Goal: Book appointment/travel/reservation

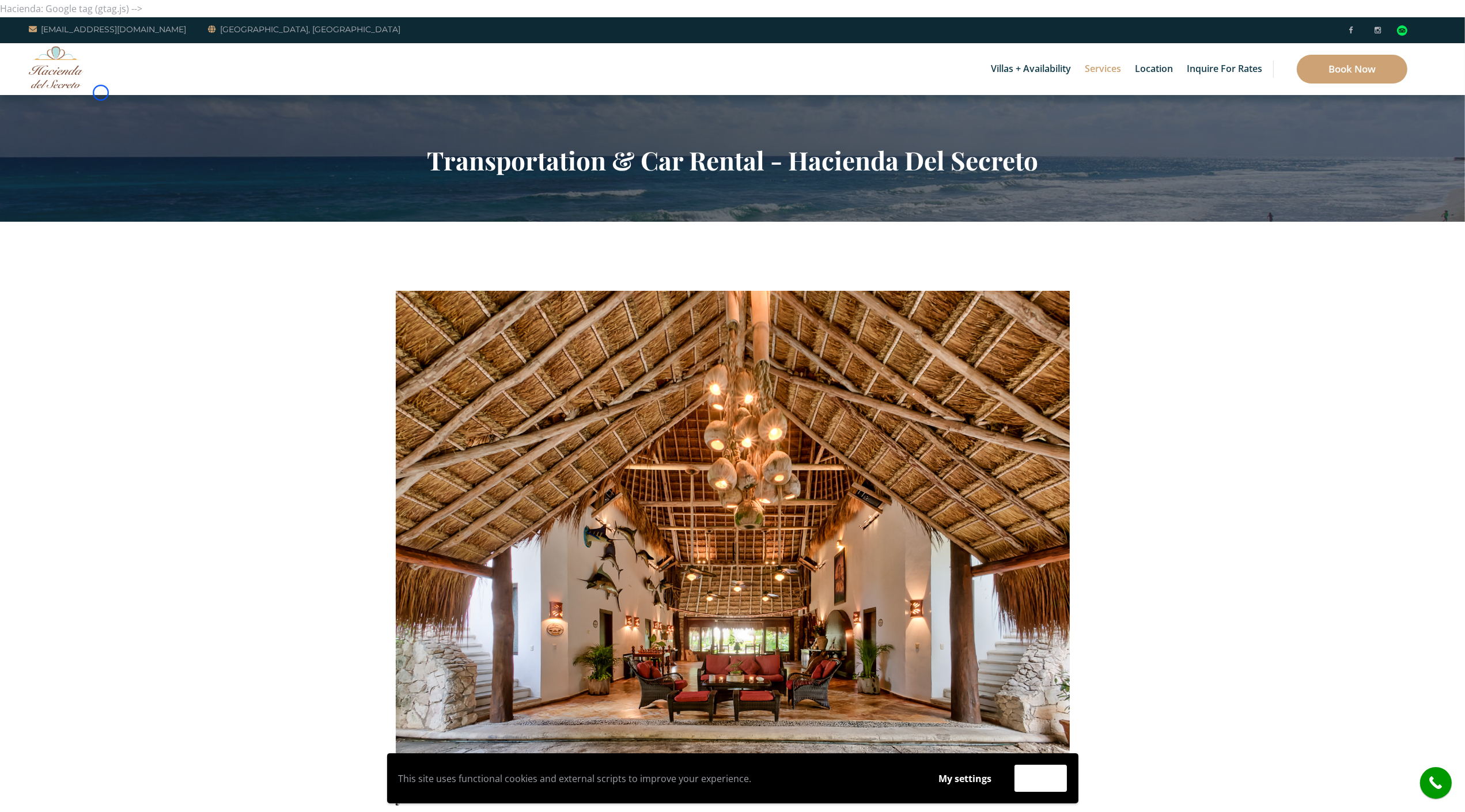
click at [101, 93] on div "Villas + Availability 6 Bedrooms Casa del Secreto 5 Bedrooms [GEOGRAPHIC_DATA][…" at bounding box center [732, 69] width 1465 height 52
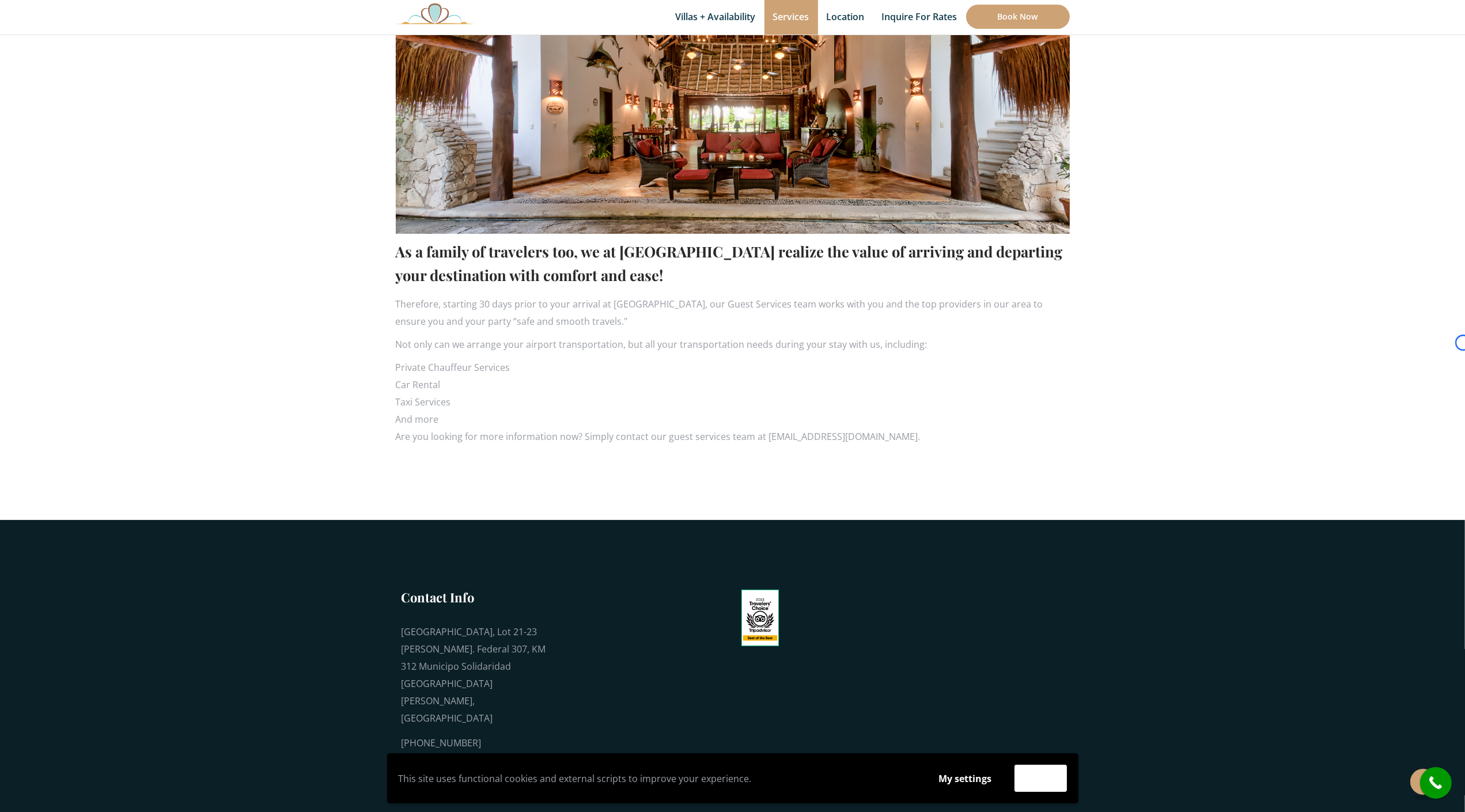
scroll to position [552, 0]
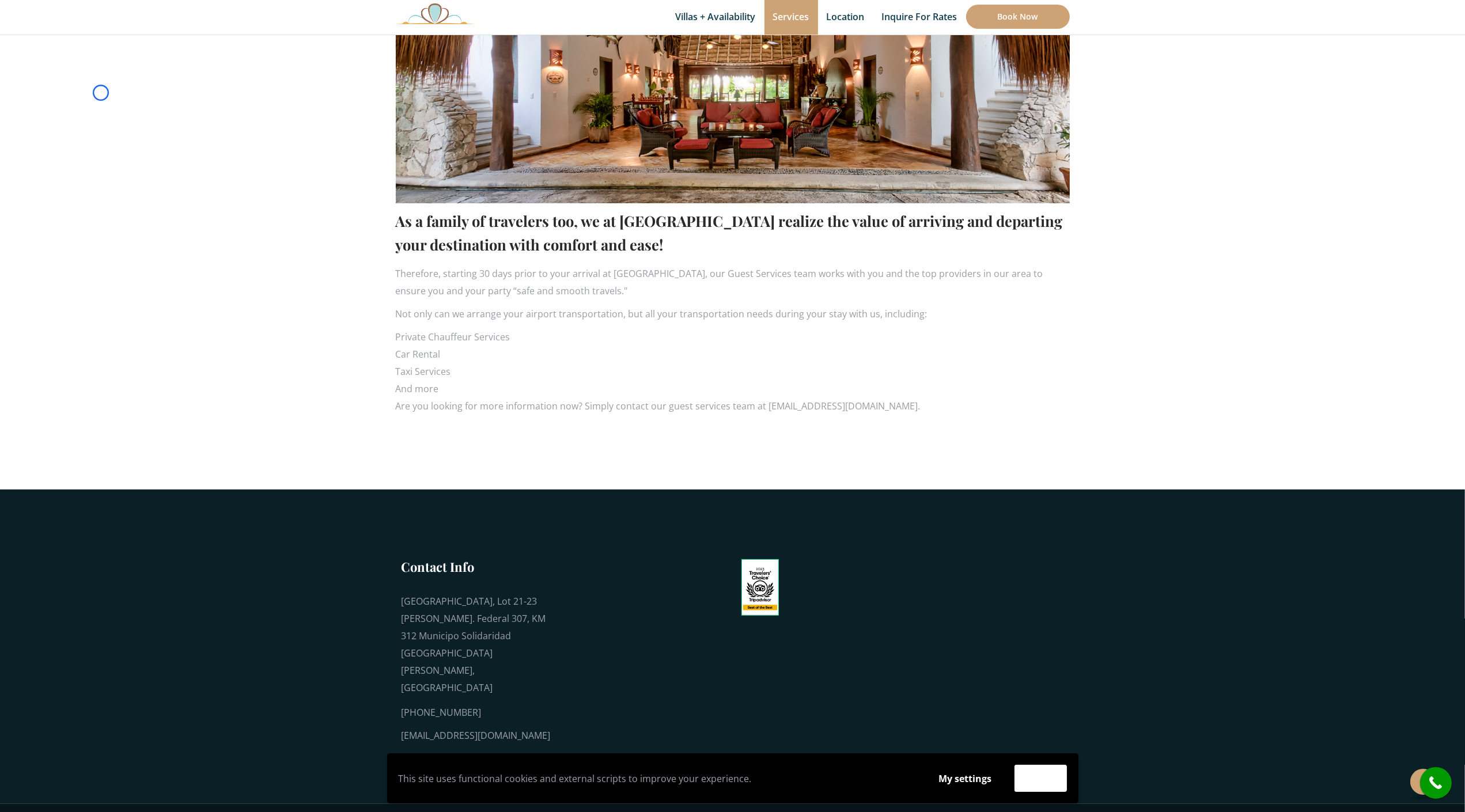
click at [101, 93] on section "As a family of travelers too, we at [GEOGRAPHIC_DATA] realize the value of arri…" at bounding box center [732, 80] width 1465 height 820
click at [84, 92] on section "As a family of travelers too, we at [GEOGRAPHIC_DATA] realize the value of arri…" at bounding box center [732, 80] width 1465 height 820
click at [84, 92] on section "As a family of travelers too, we at Hacienda del Secreto realize the value of a…" at bounding box center [732, 80] width 1465 height 820
click at [113, 90] on section "As a family of travelers too, we at Hacienda del Secreto realize the value of a…" at bounding box center [732, 80] width 1465 height 820
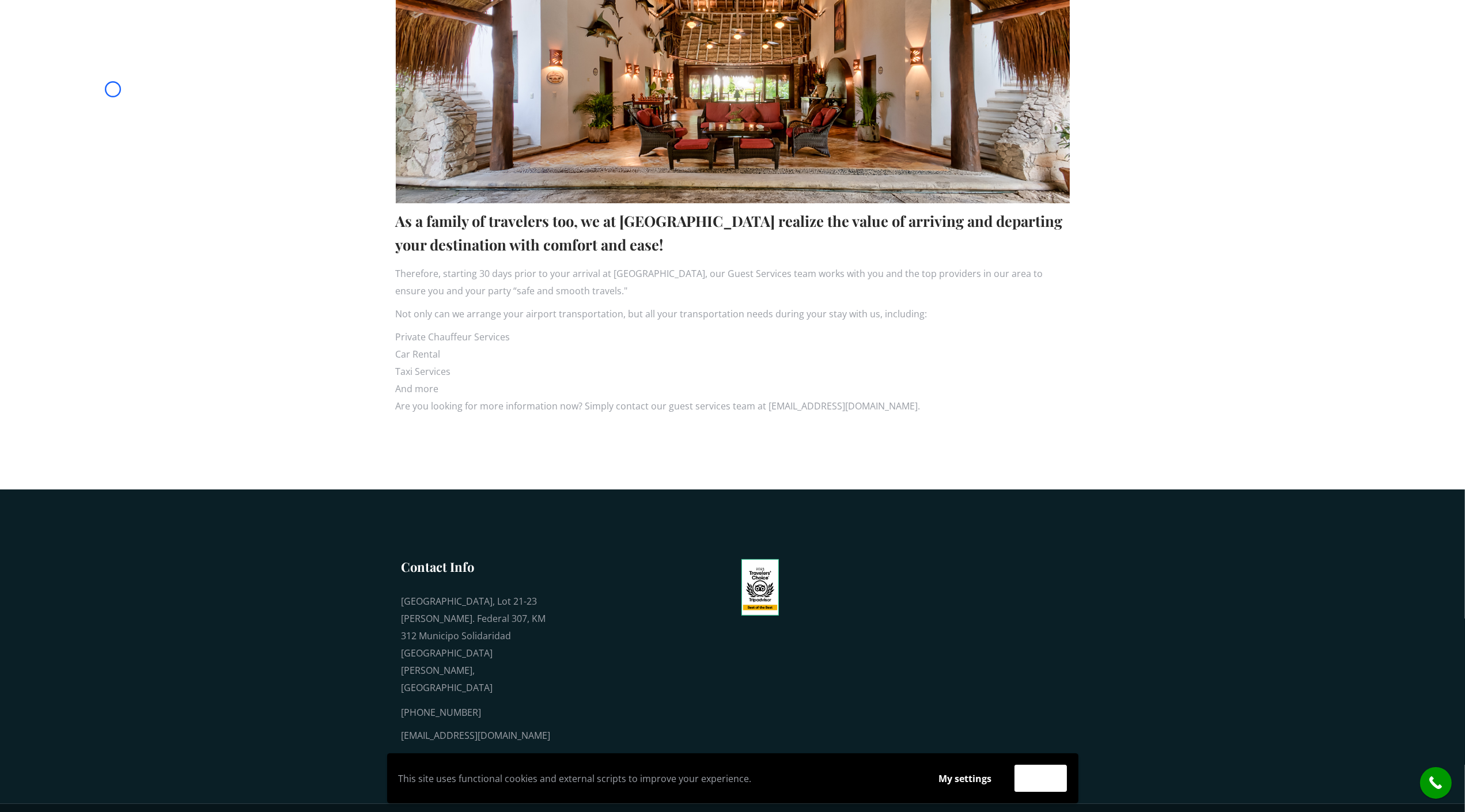
scroll to position [0, 0]
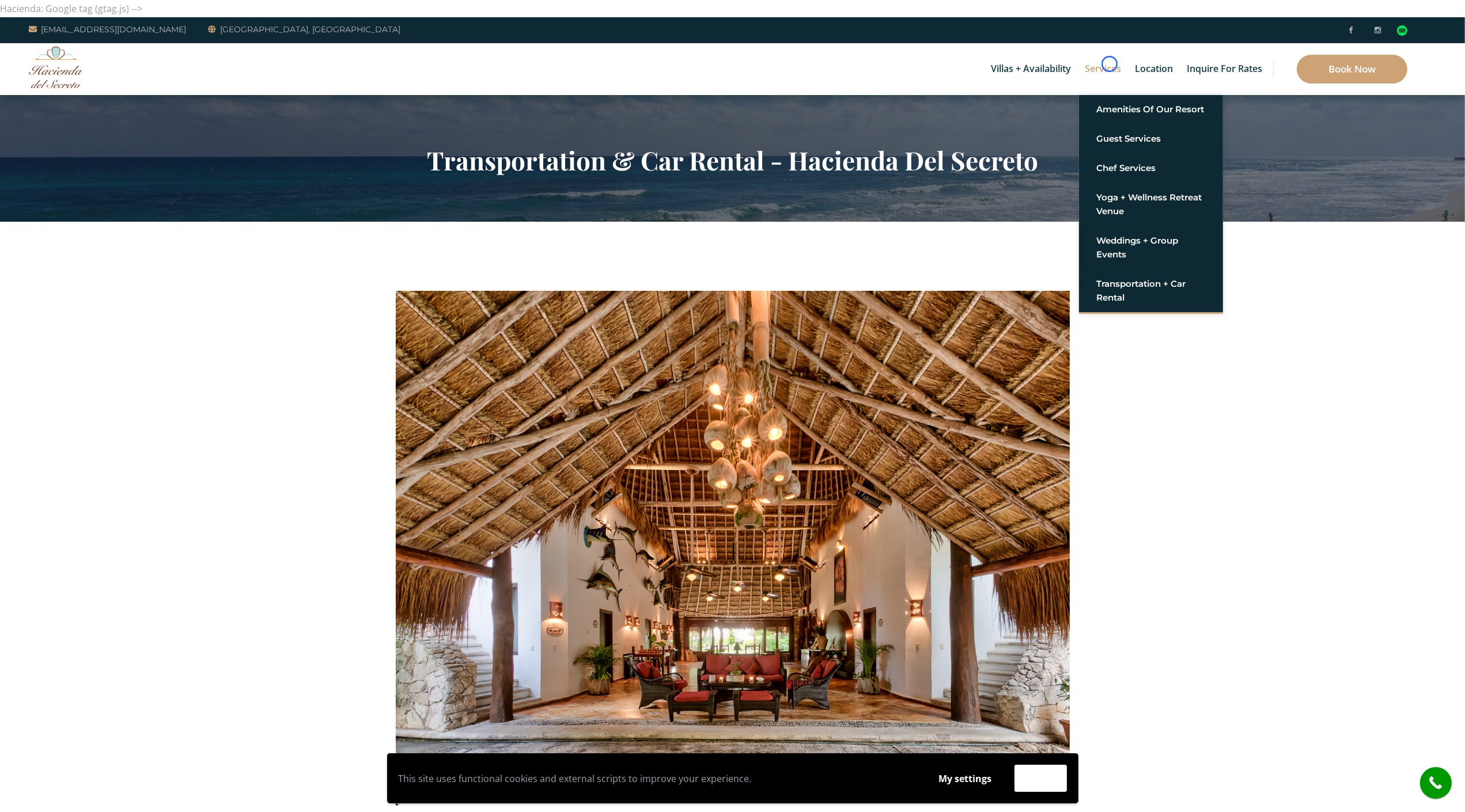
click at [1109, 64] on link "Services" at bounding box center [1103, 69] width 48 height 52
click at [63, 112] on section "Transportation & Car Rental - Hacienda Del Secreto" at bounding box center [732, 158] width 1465 height 127
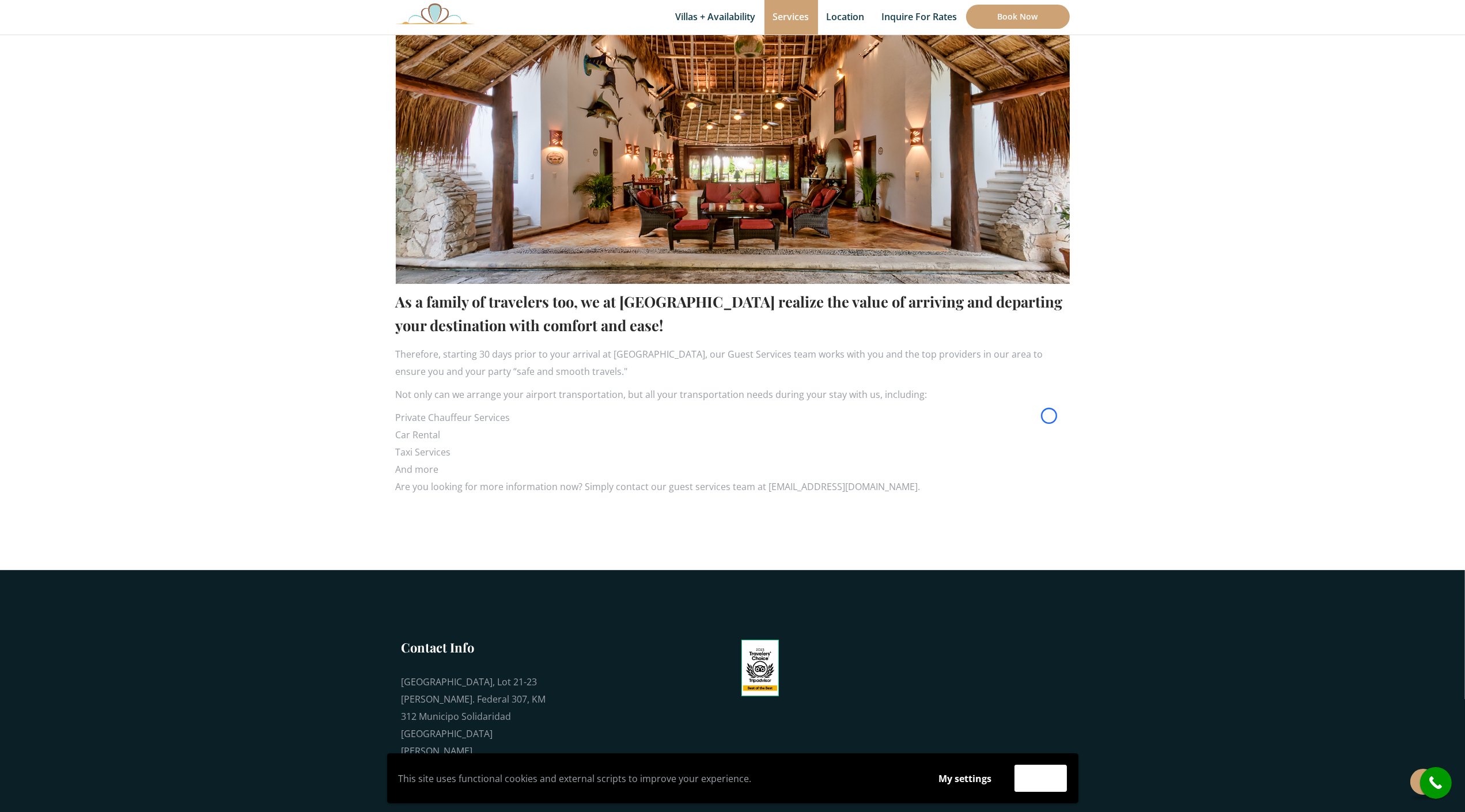
scroll to position [532, 0]
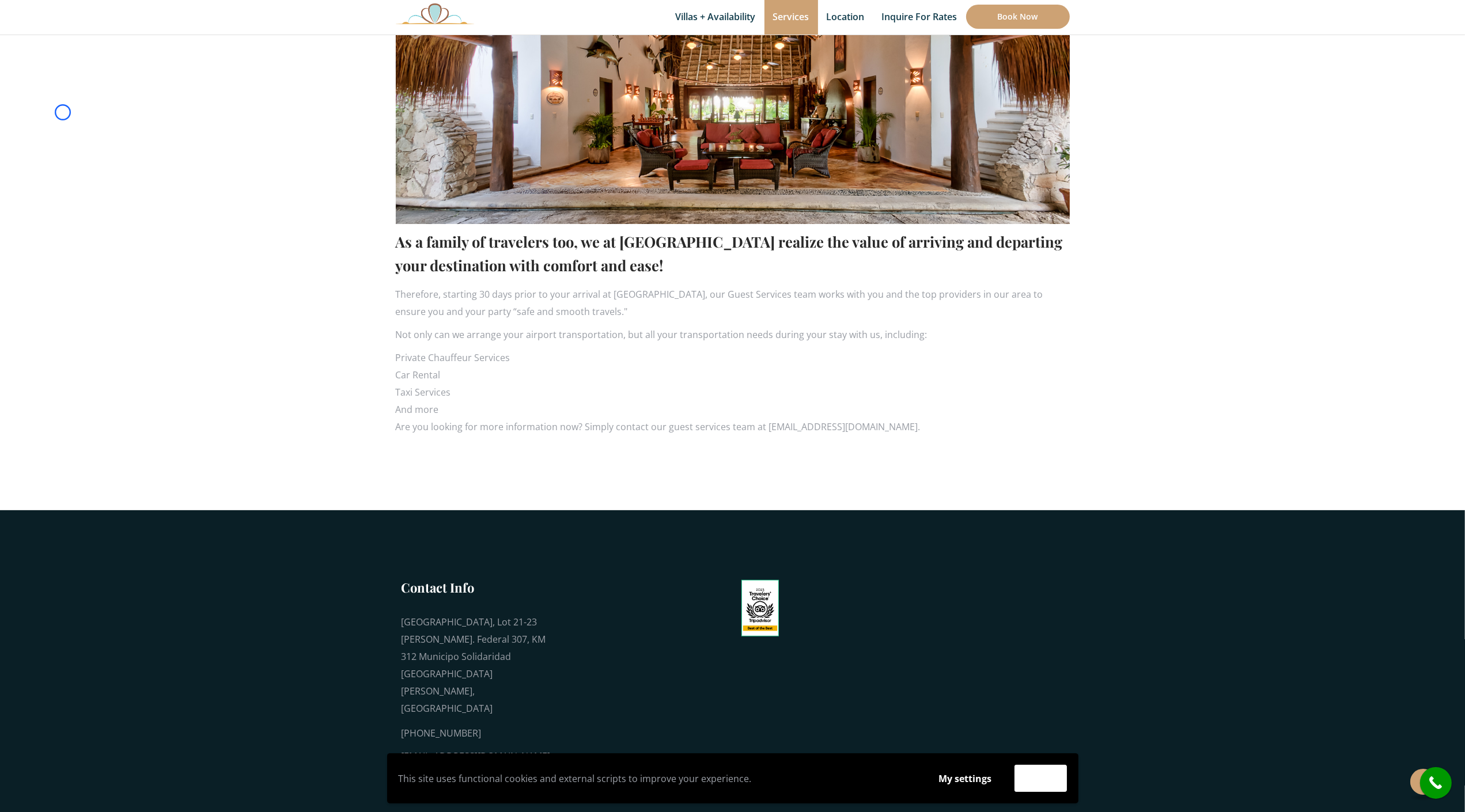
click at [63, 112] on section "As a family of travelers too, we at Hacienda del Secreto realize the value of a…" at bounding box center [732, 101] width 1465 height 820
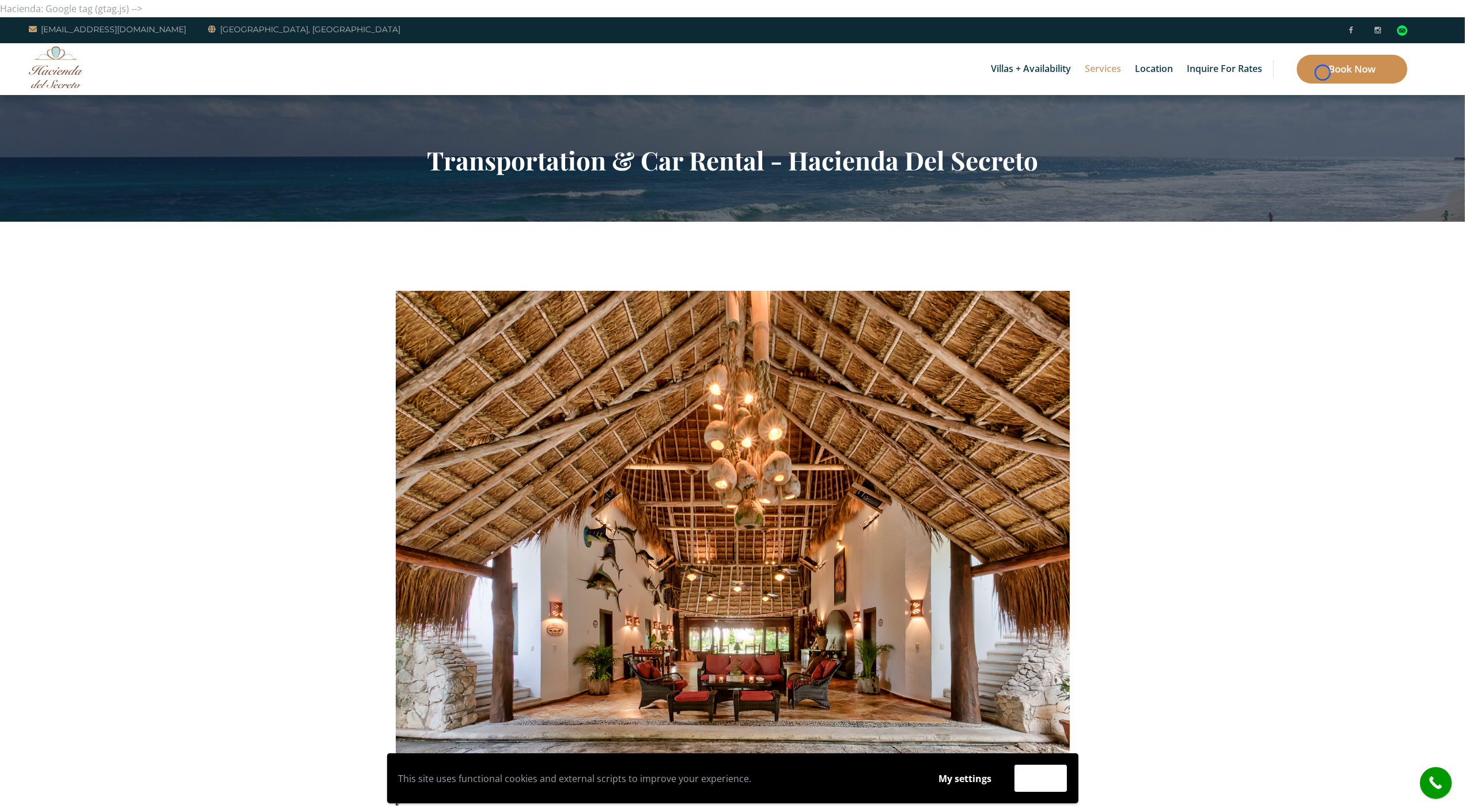
click at [1323, 73] on link "Book Now" at bounding box center [1352, 69] width 110 height 29
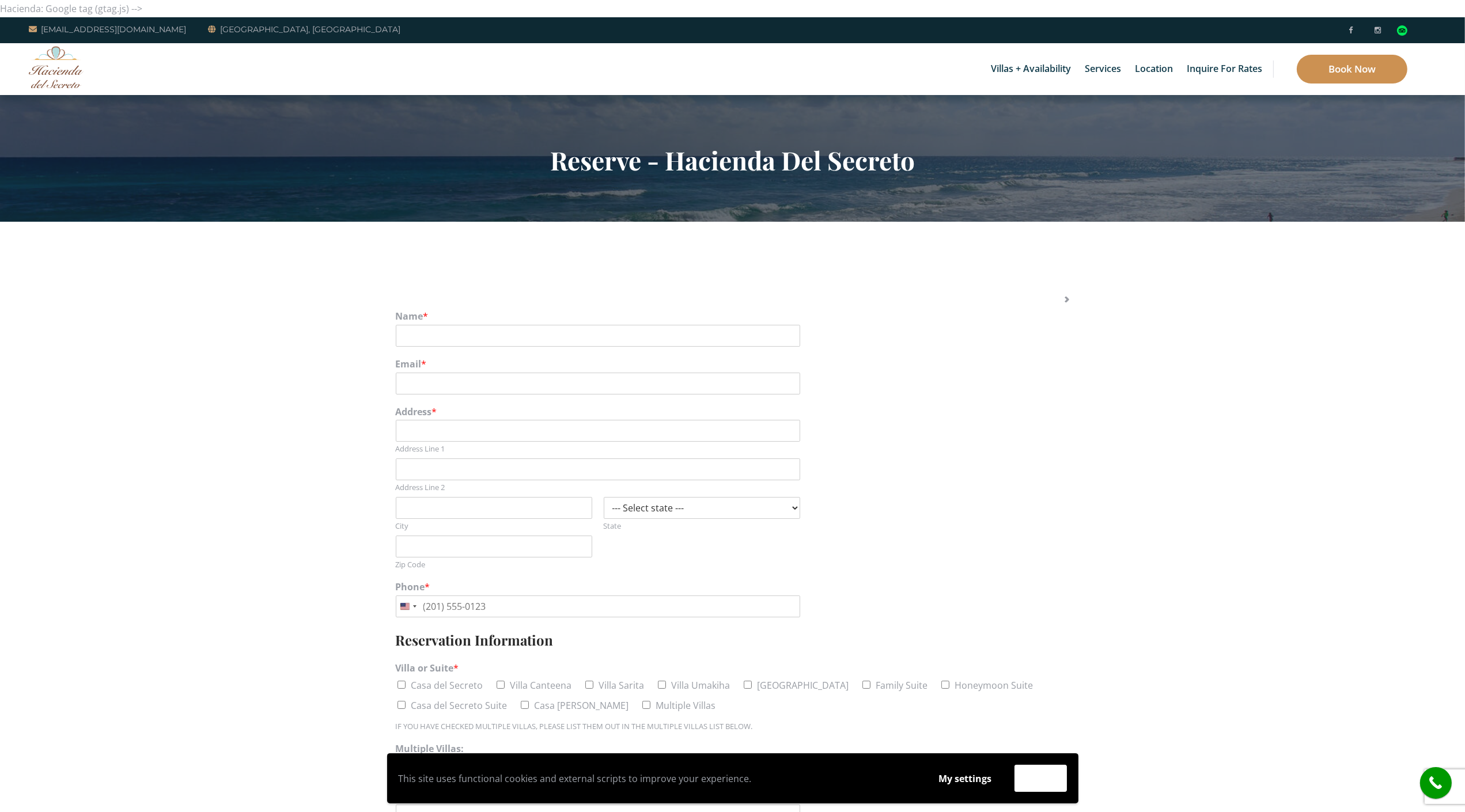
click at [1323, 73] on link "Book Now" at bounding box center [1352, 69] width 110 height 29
click at [75, 103] on section "Reserve - Hacienda Del Secreto" at bounding box center [732, 158] width 1465 height 127
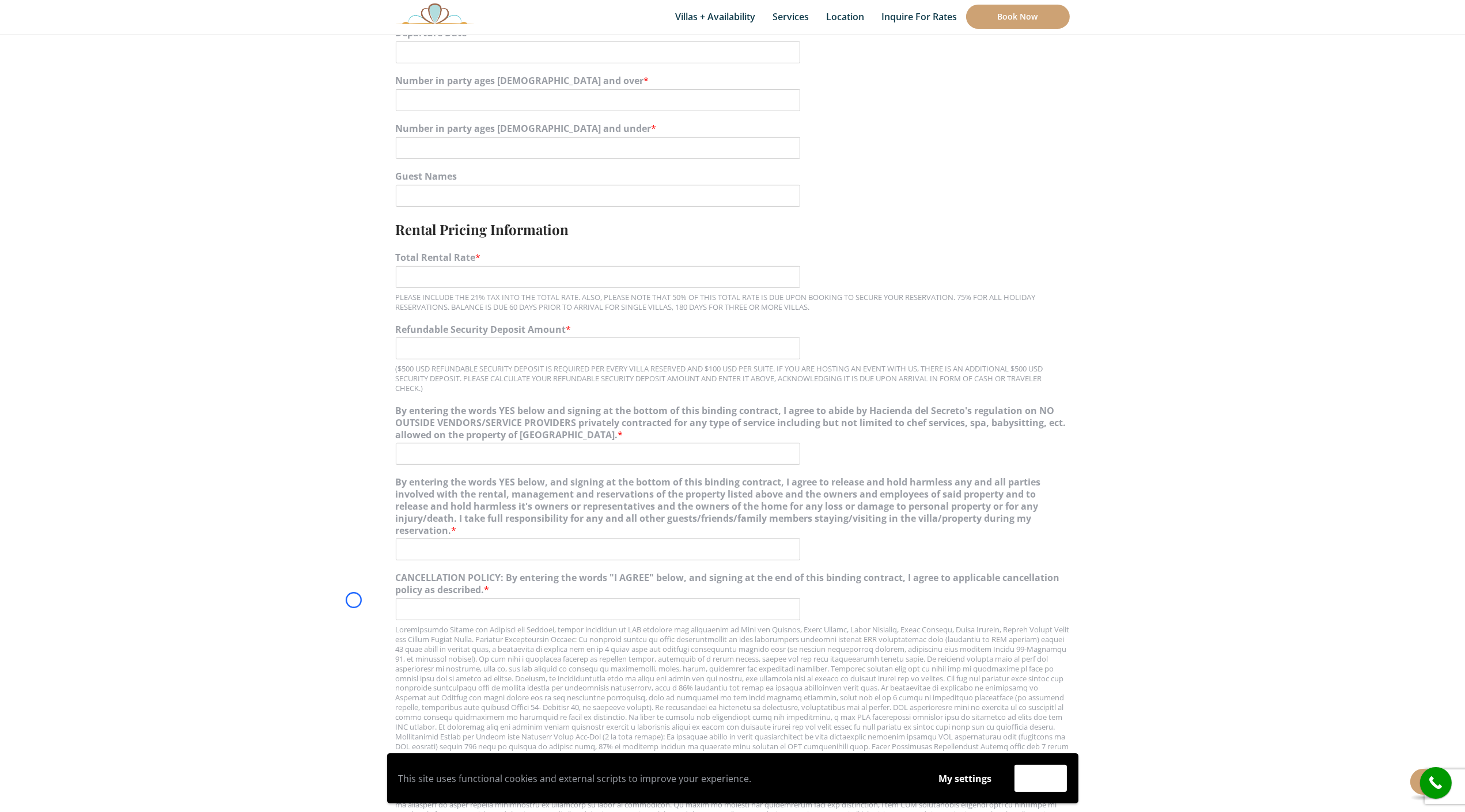
scroll to position [848, 0]
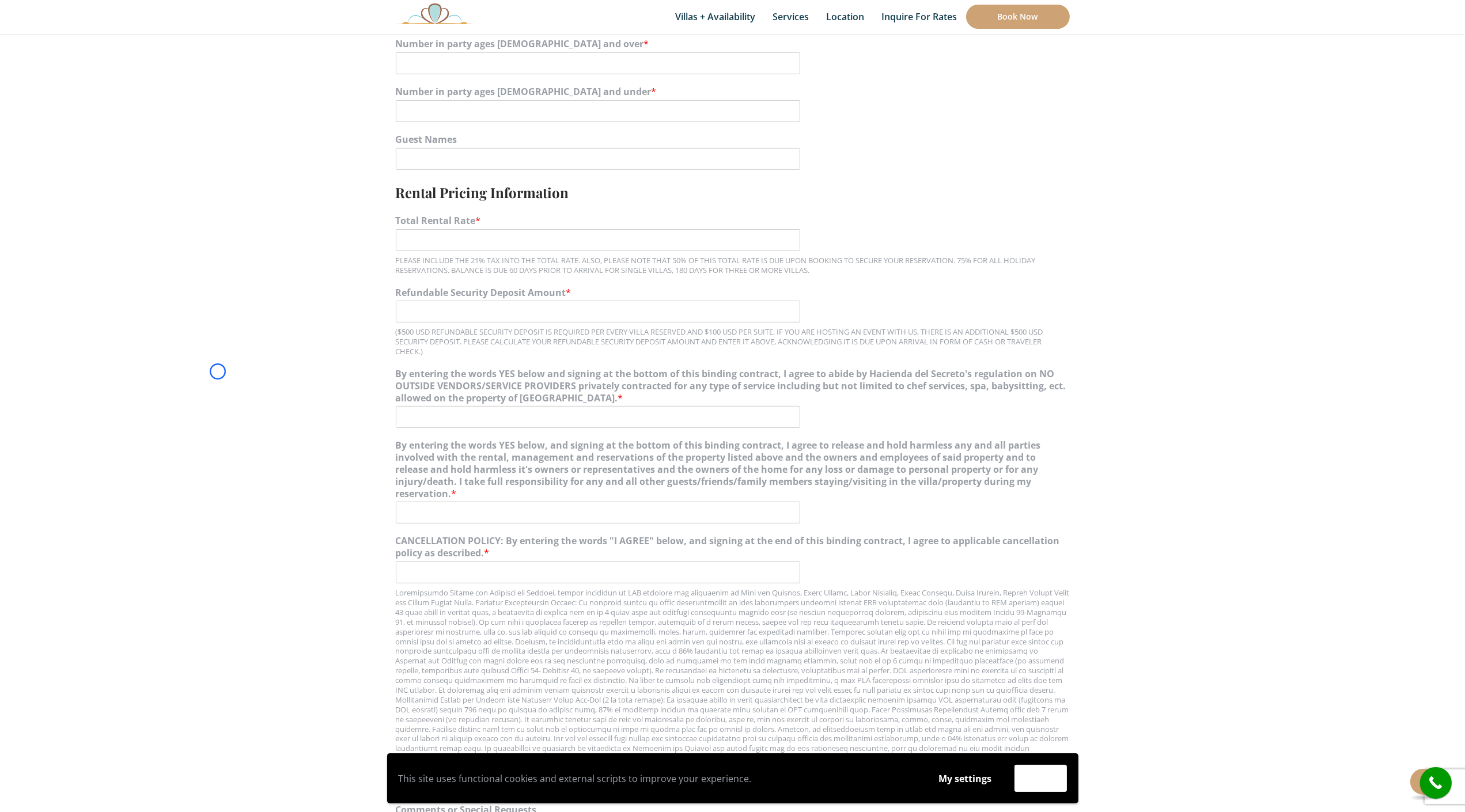
click at [75, 103] on section "Name * Email * Address * Address Line 1 Address Line 2 City --- Select state --…" at bounding box center [732, 201] width 1465 height 1656
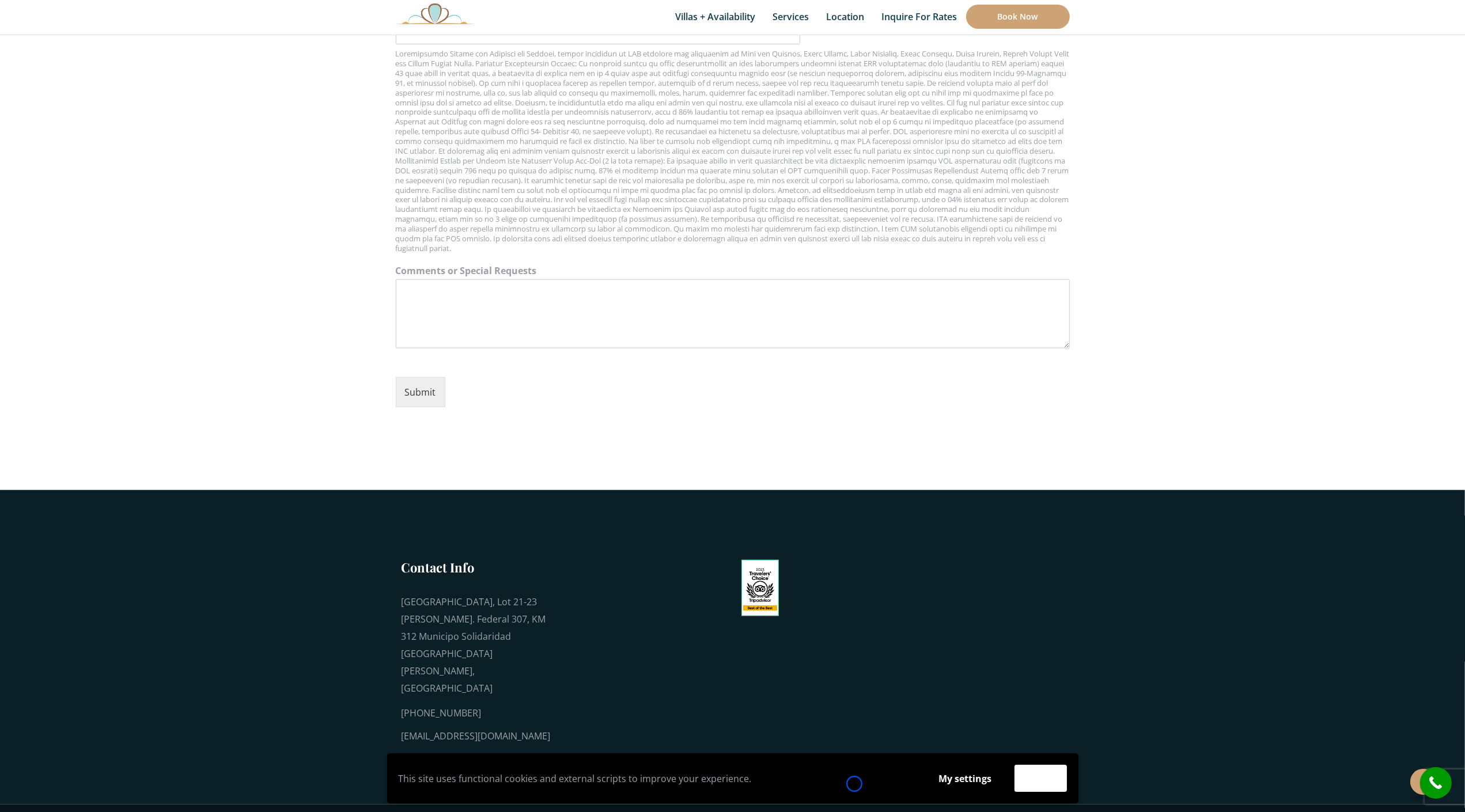
click at [854, 784] on p "This site uses functional cookies and external scripts to improve your experien…" at bounding box center [658, 779] width 518 height 18
